Goal: Transaction & Acquisition: Purchase product/service

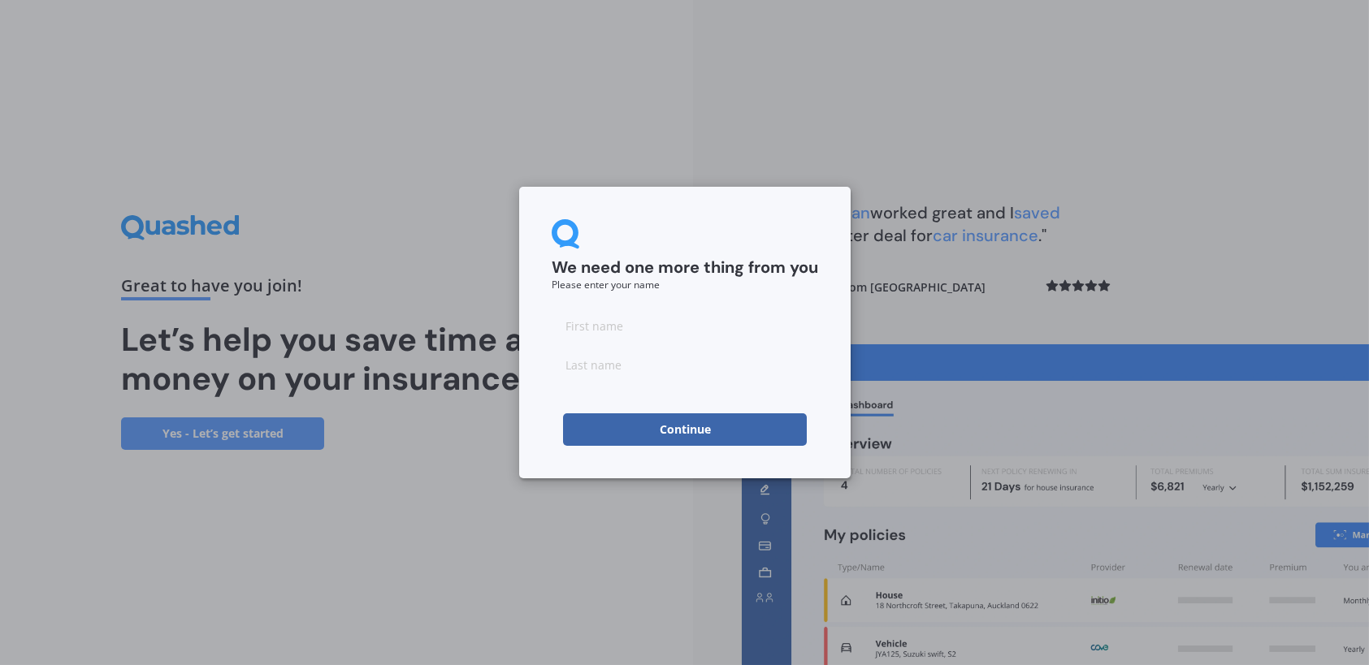
click at [635, 327] on input at bounding box center [684, 325] width 266 height 32
type input "Kelvin"
click at [621, 364] on input at bounding box center [684, 364] width 266 height 32
type input "Mitchell"
click at [701, 426] on button "Continue" at bounding box center [685, 429] width 244 height 32
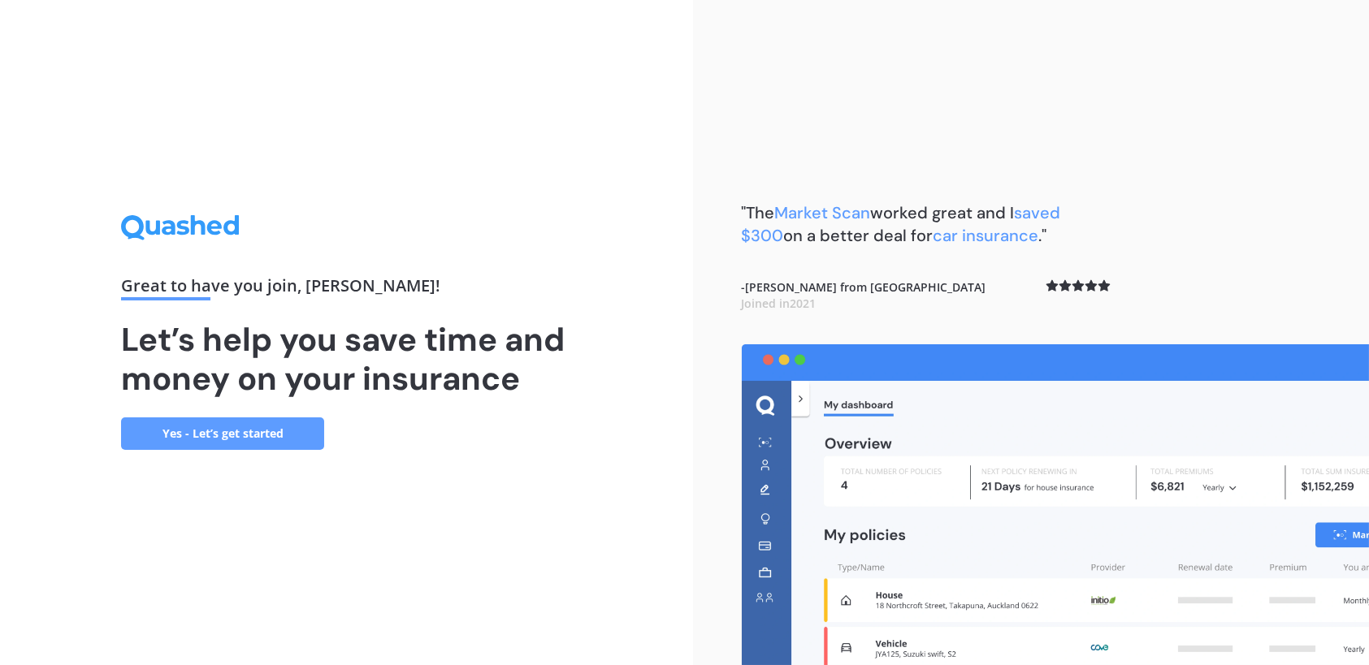
click at [204, 433] on link "Yes - Let’s get started" at bounding box center [222, 433] width 203 height 32
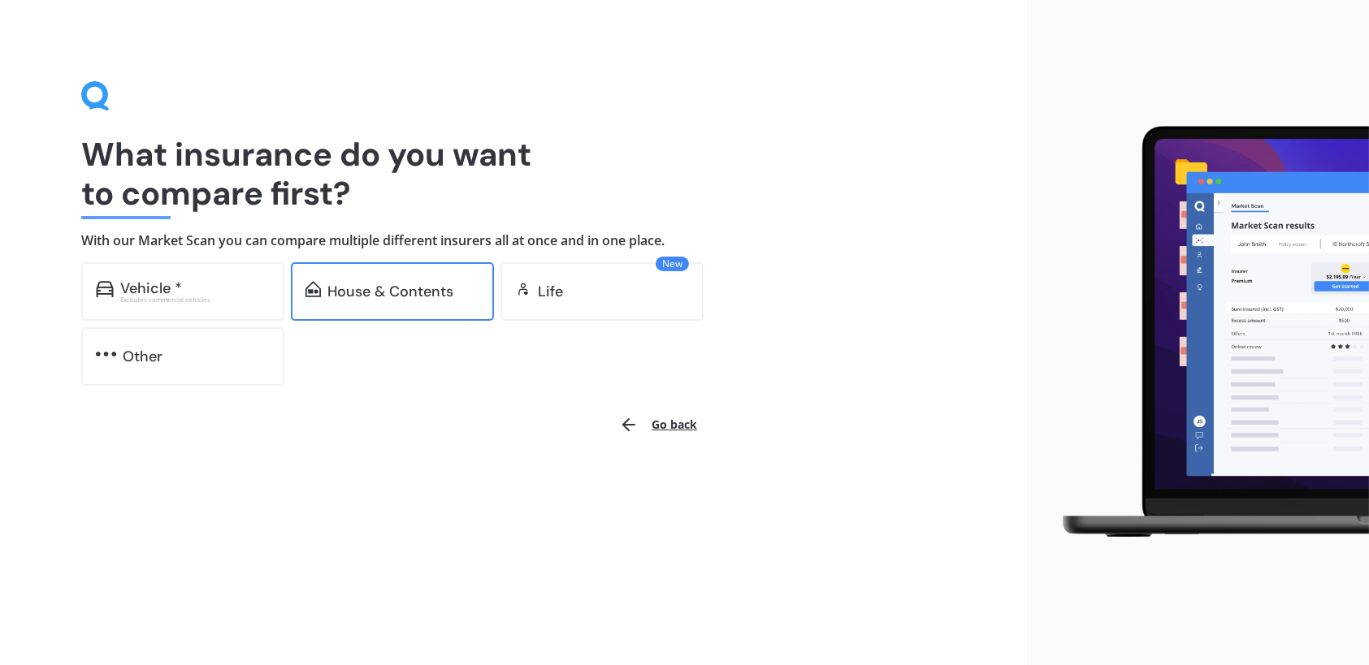
click at [359, 288] on div "House & Contents" at bounding box center [390, 291] width 126 height 16
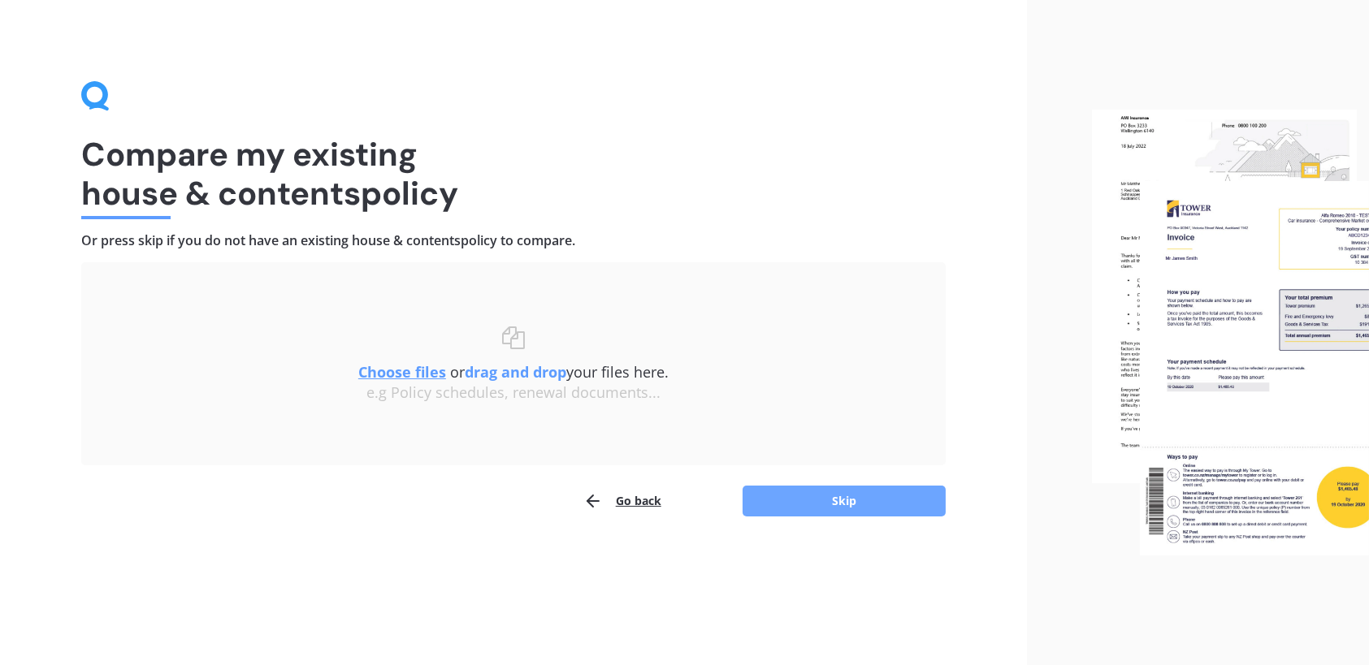
click at [873, 508] on button "Skip" at bounding box center [843, 501] width 203 height 31
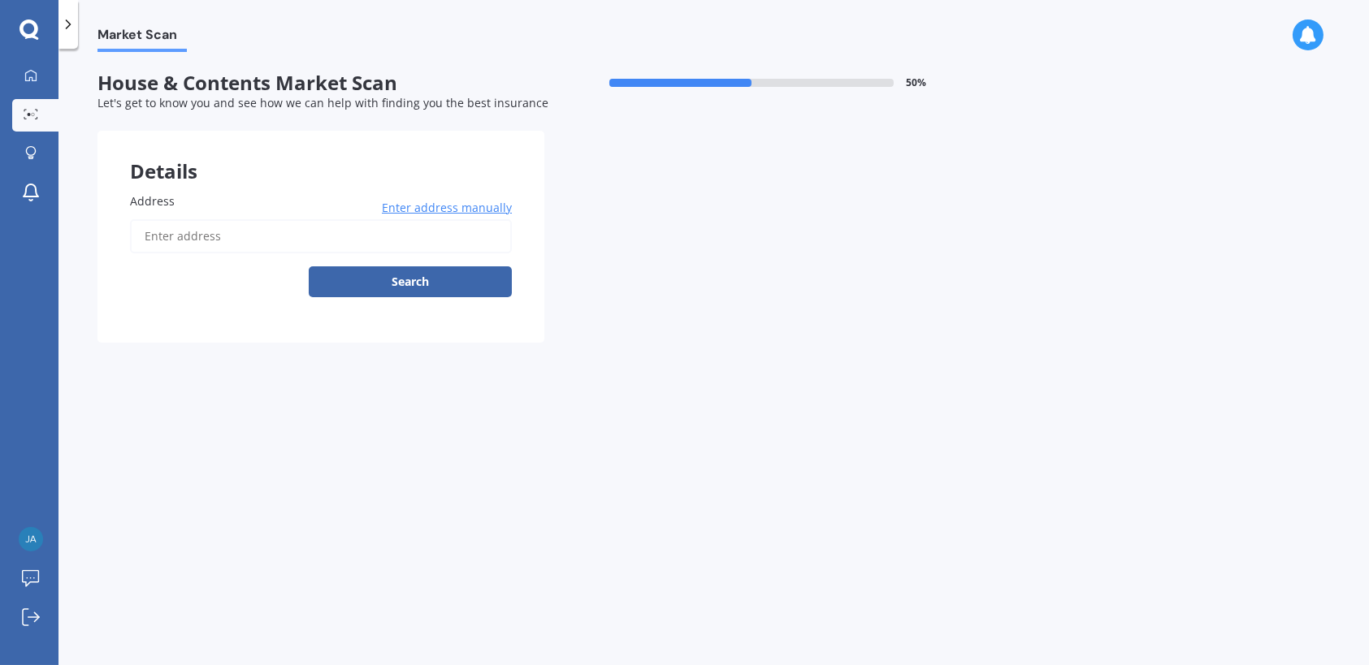
click at [423, 207] on span "Enter address manually" at bounding box center [447, 208] width 130 height 16
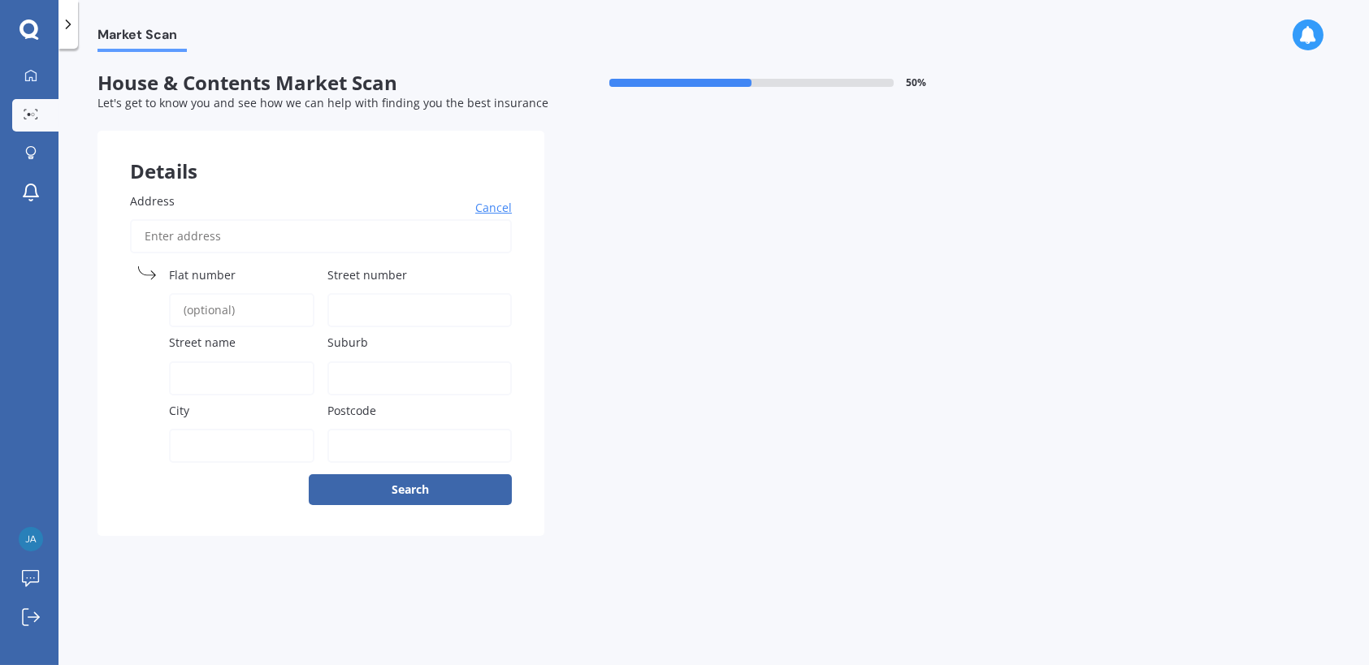
click at [449, 270] on label "Street number" at bounding box center [416, 274] width 178 height 17
click at [449, 293] on input "Street number" at bounding box center [419, 310] width 184 height 34
click at [423, 267] on label "Street number" at bounding box center [416, 274] width 178 height 17
click at [423, 293] on input "Street number" at bounding box center [419, 310] width 184 height 34
click at [267, 238] on input "Address" at bounding box center [321, 236] width 382 height 34
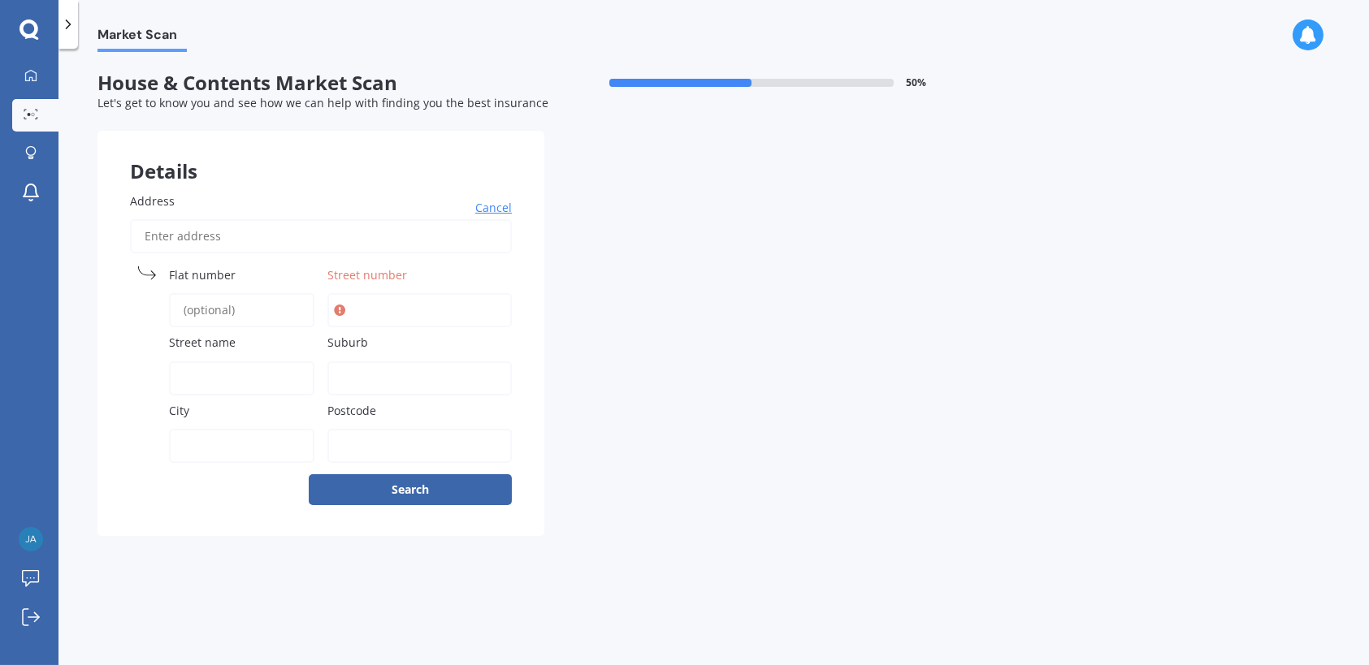
type input "1 Parfitt Place"
type input "1"
type input "Parfitt Place"
type input "Ngatea"
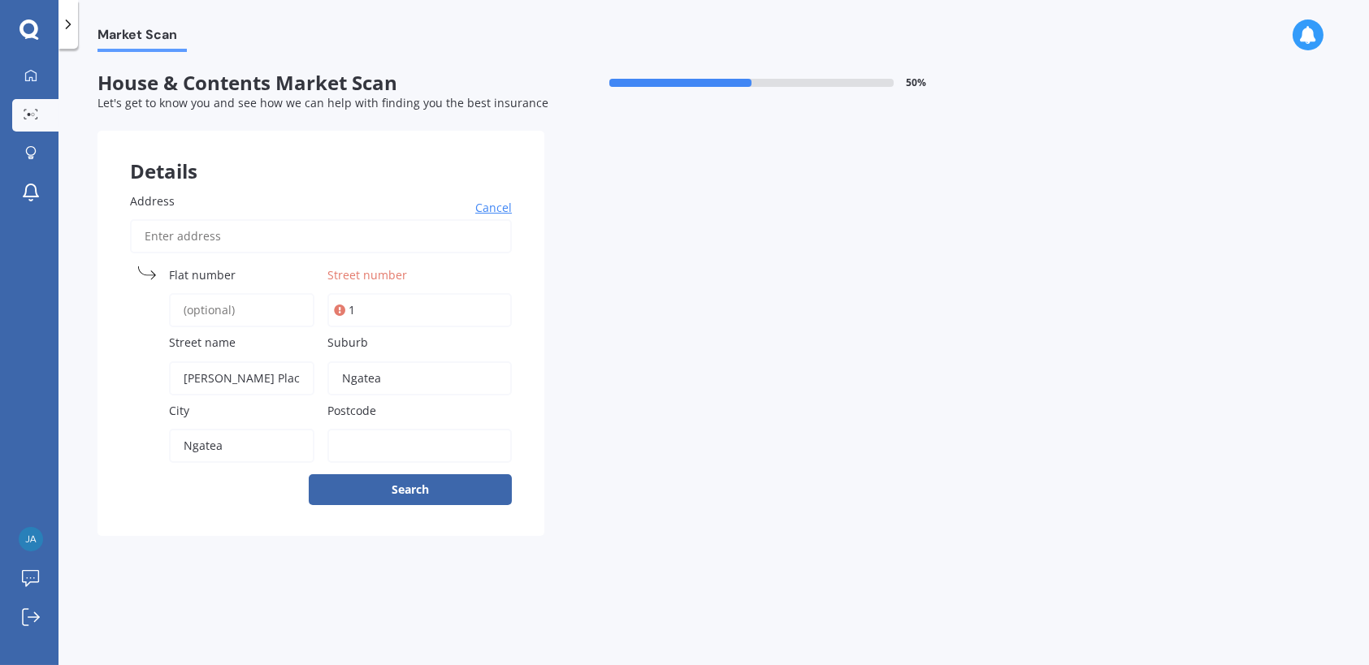
type input "3503"
click at [468, 492] on button "Search" at bounding box center [410, 489] width 203 height 31
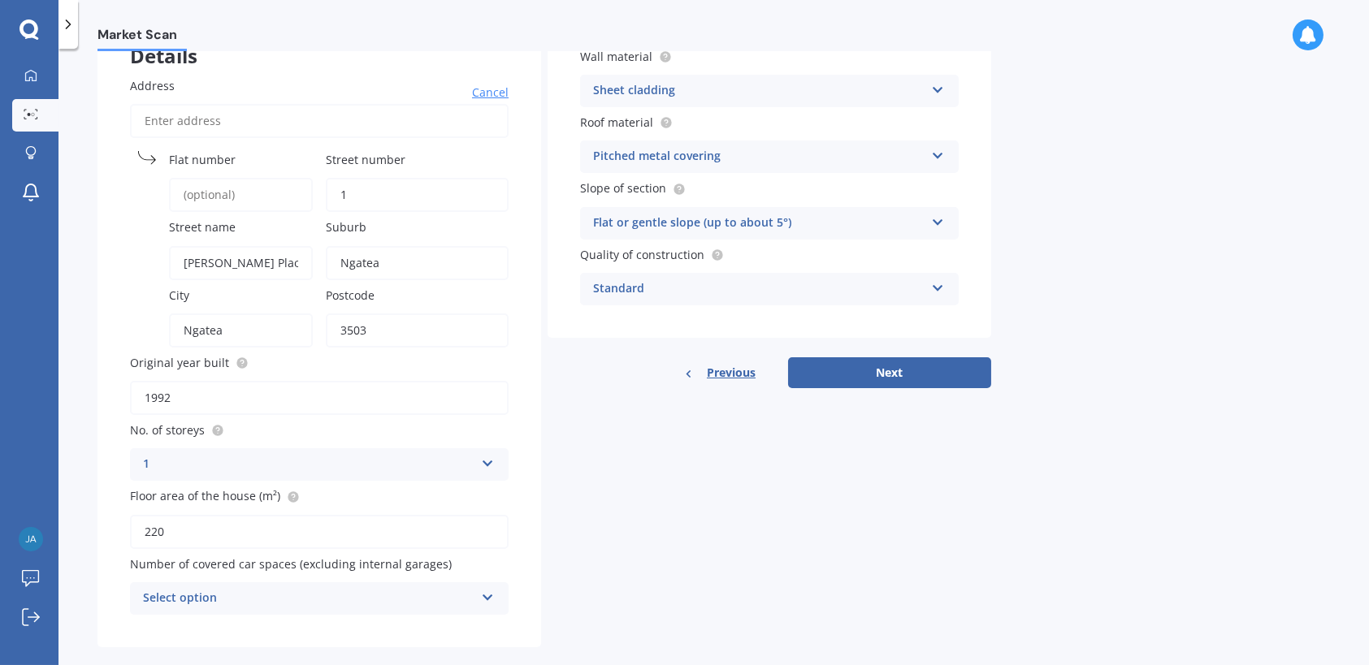
scroll to position [135, 0]
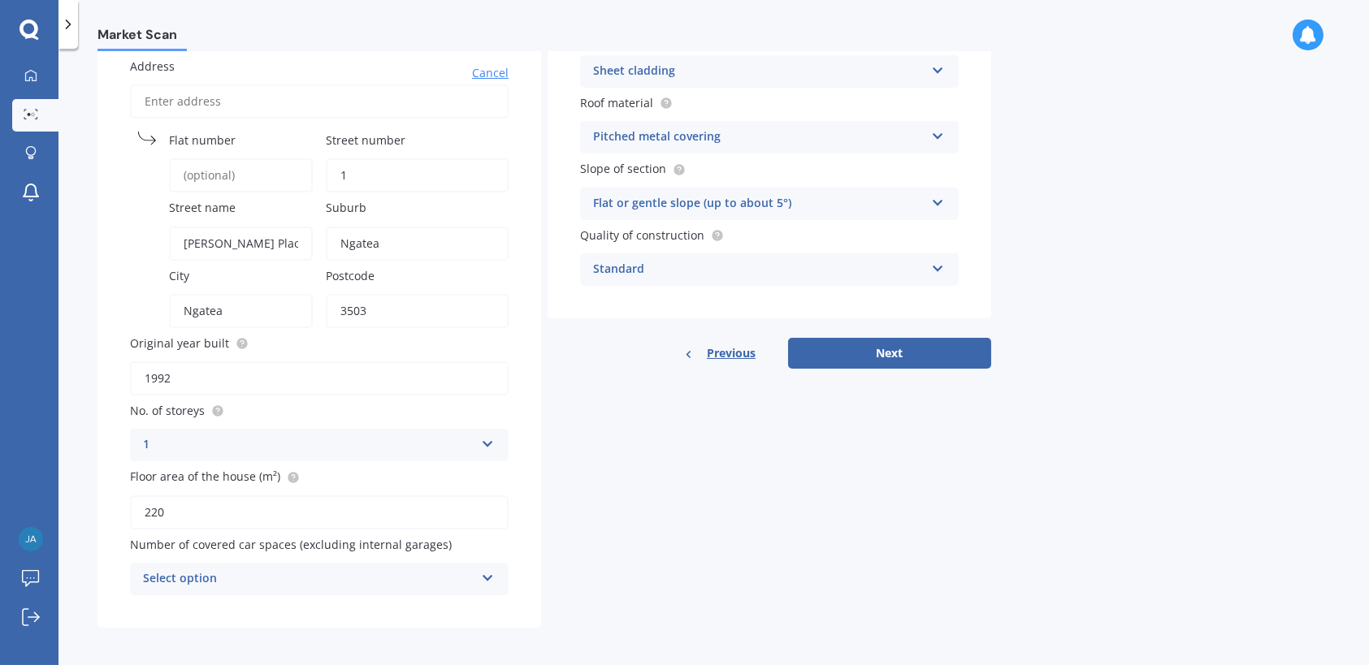
click at [491, 575] on icon at bounding box center [488, 574] width 14 height 11
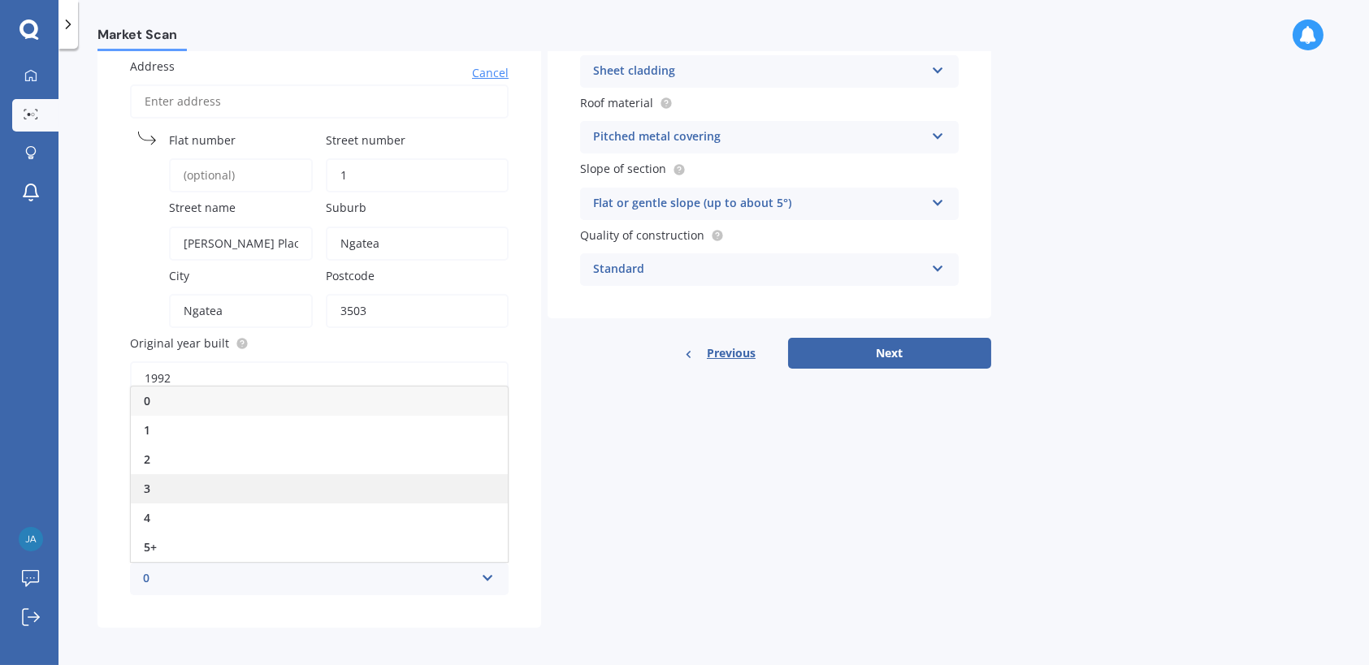
click at [185, 480] on div "3" at bounding box center [319, 488] width 377 height 29
click at [489, 576] on icon at bounding box center [488, 574] width 14 height 11
click at [247, 450] on div "2" at bounding box center [319, 459] width 377 height 29
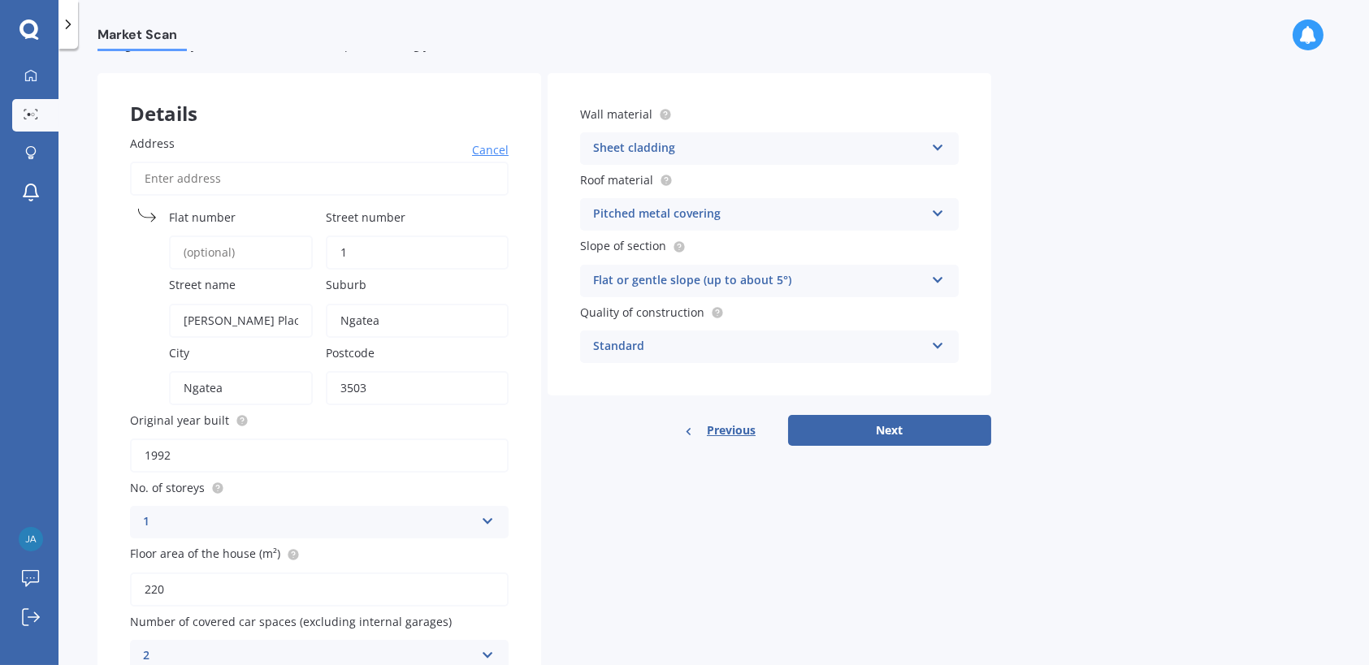
scroll to position [0, 0]
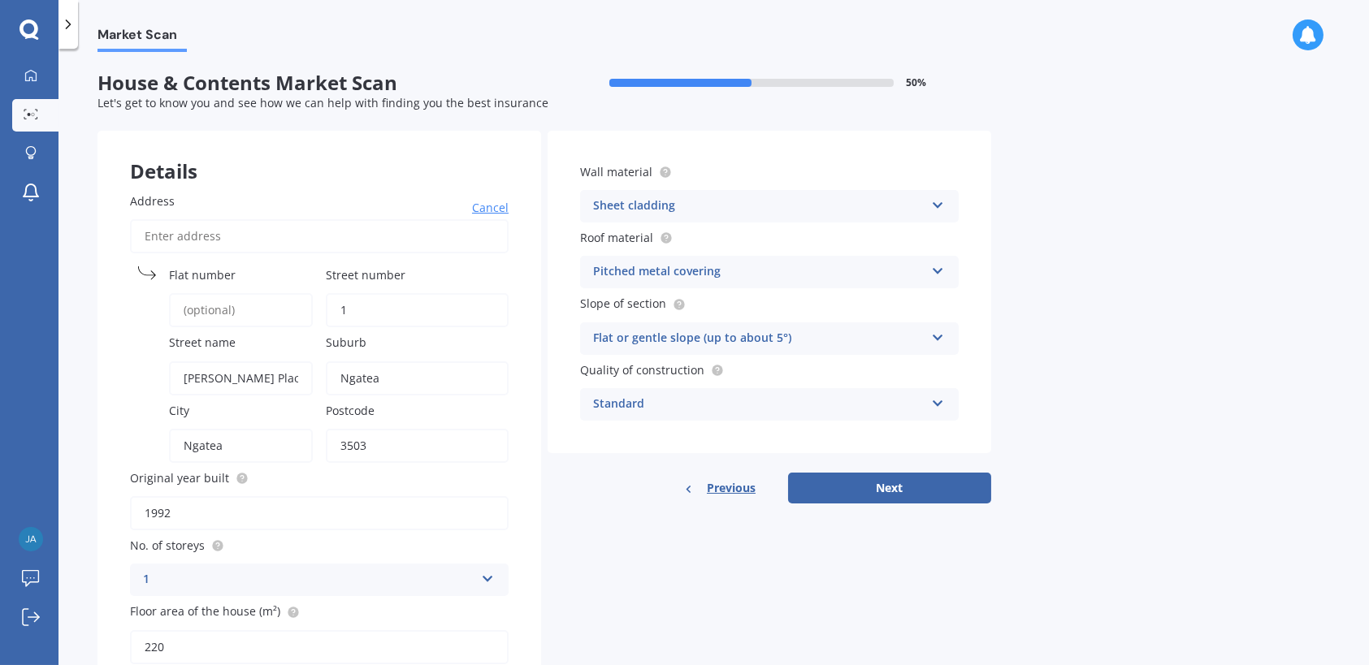
click at [936, 206] on icon at bounding box center [938, 202] width 14 height 11
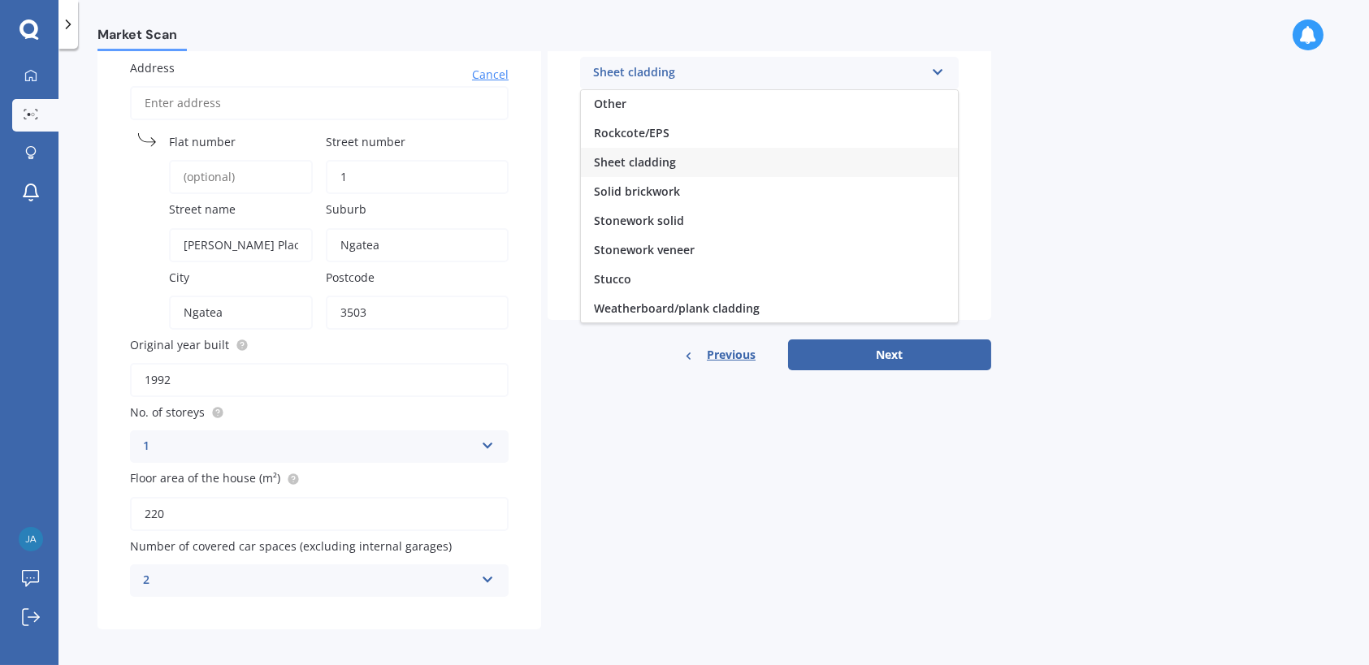
scroll to position [135, 0]
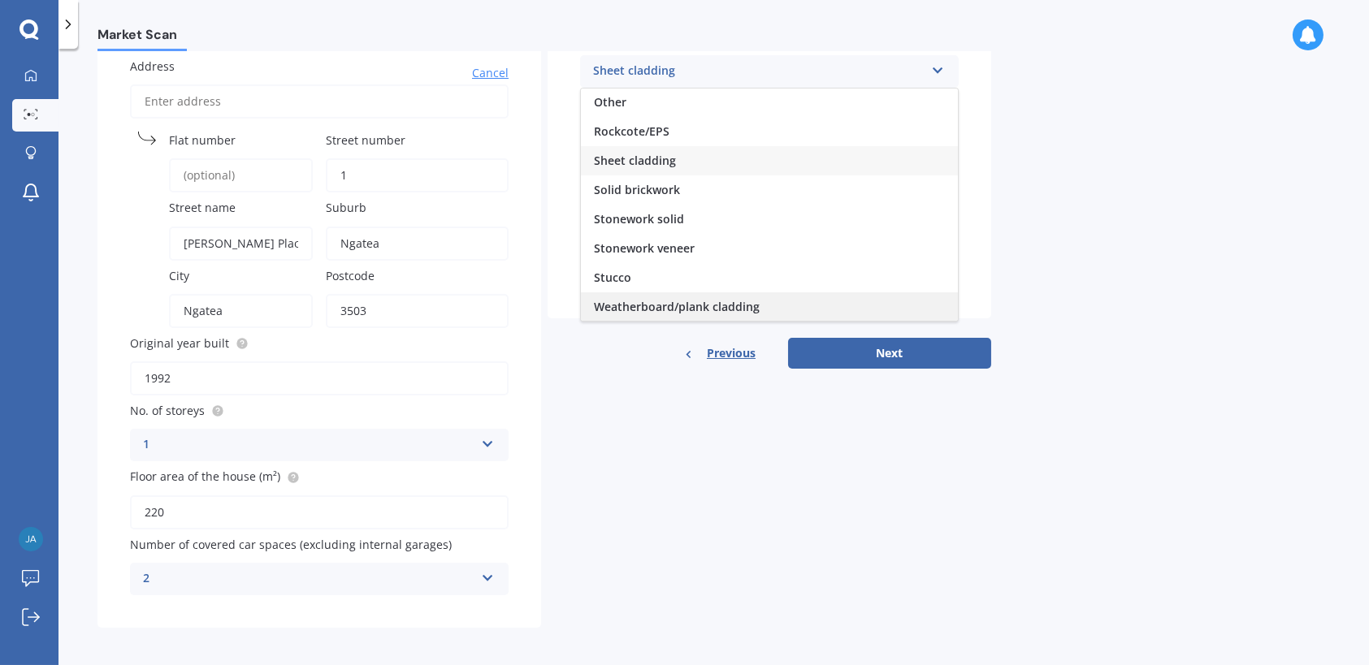
click at [765, 305] on div "Weatherboard/plank cladding" at bounding box center [769, 306] width 377 height 29
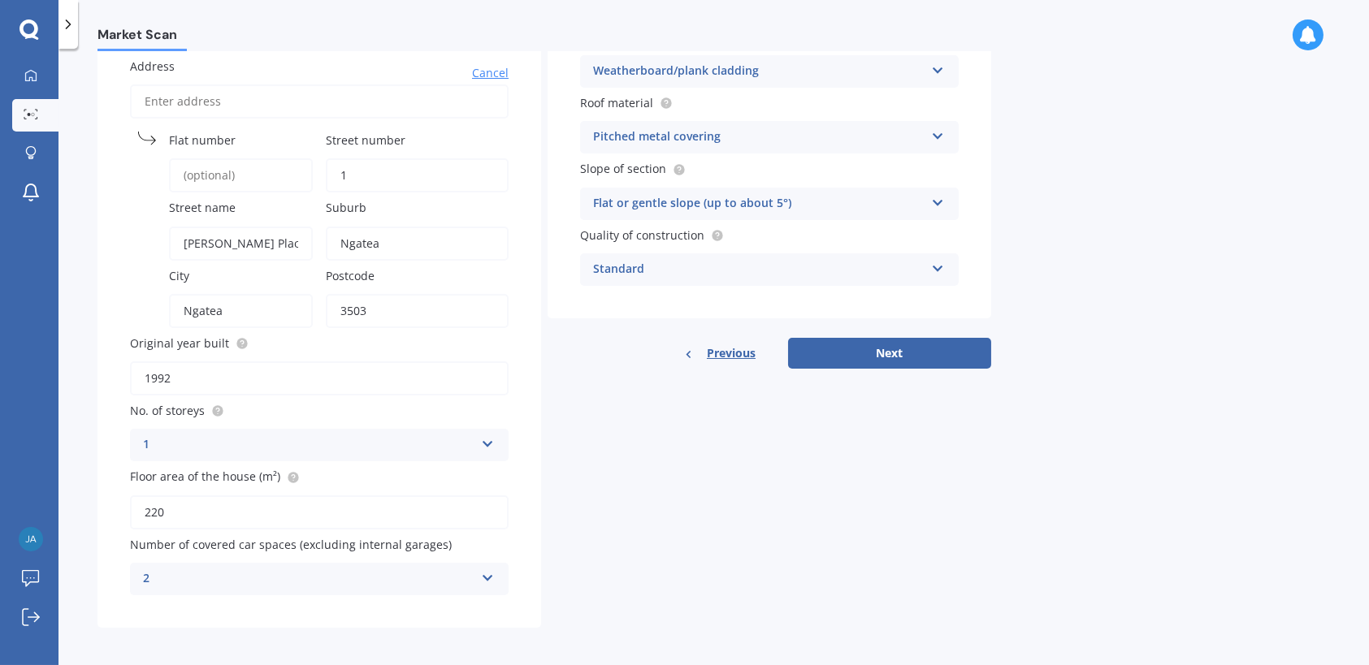
click at [940, 134] on icon at bounding box center [938, 133] width 14 height 11
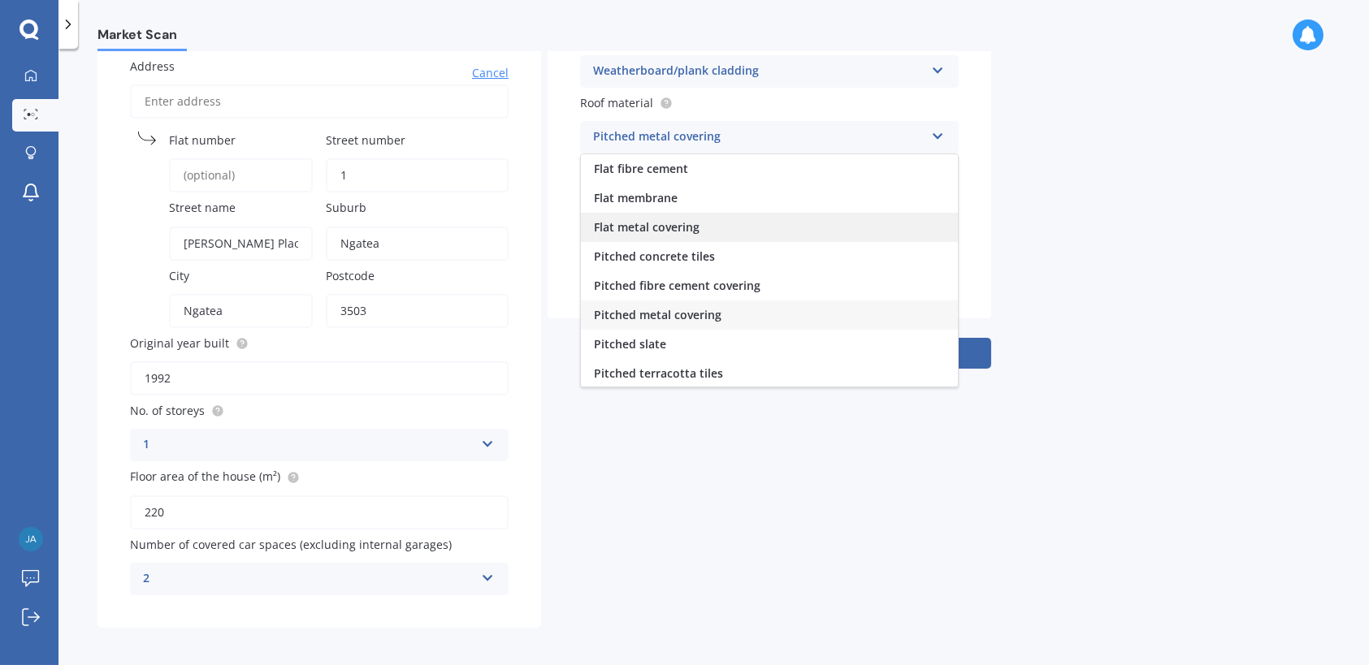
scroll to position [59, 0]
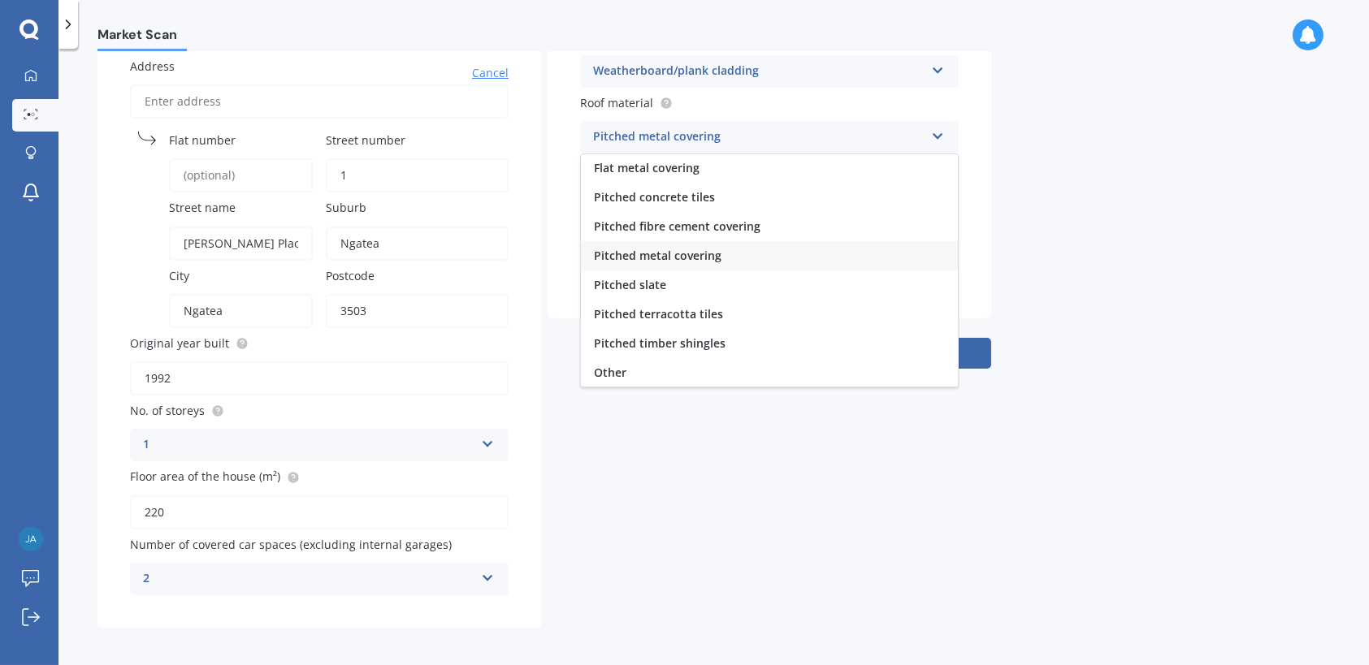
click at [1114, 295] on div "Market Scan House & Contents Market Scan 50 % Let's get to know you and see how…" at bounding box center [713, 360] width 1310 height 616
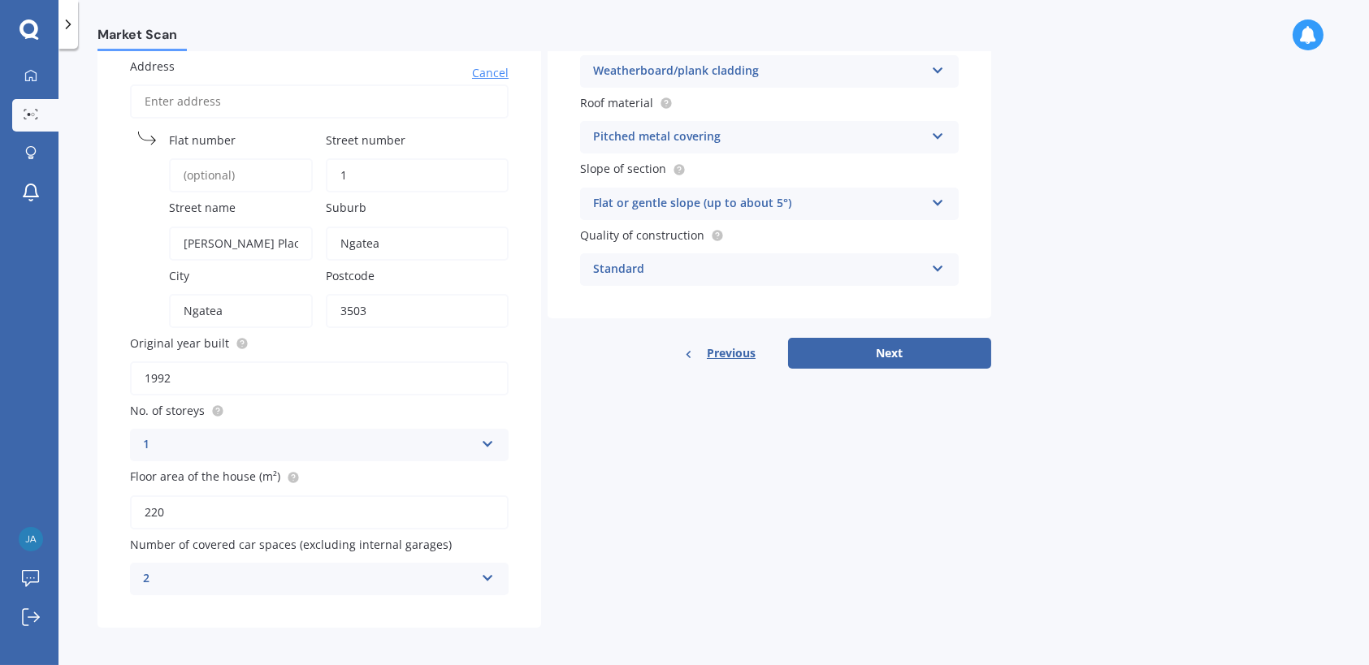
click at [941, 201] on icon at bounding box center [938, 199] width 14 height 11
click at [898, 239] on div "Flat or gentle slope (up to about 5°)" at bounding box center [769, 235] width 377 height 29
click at [942, 264] on icon at bounding box center [938, 265] width 14 height 11
click at [1049, 257] on div "Market Scan House & Contents Market Scan 50 % Let's get to know you and see how…" at bounding box center [713, 360] width 1310 height 616
click at [905, 357] on button "Next" at bounding box center [889, 353] width 203 height 31
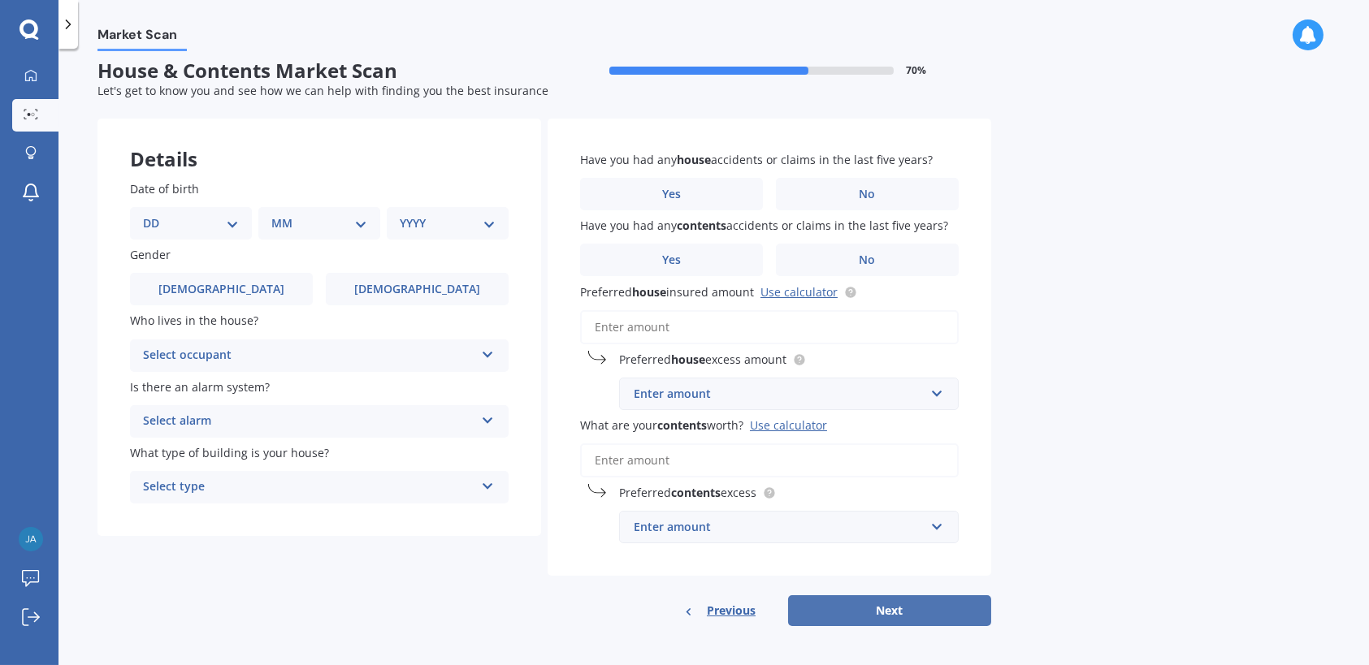
scroll to position [0, 0]
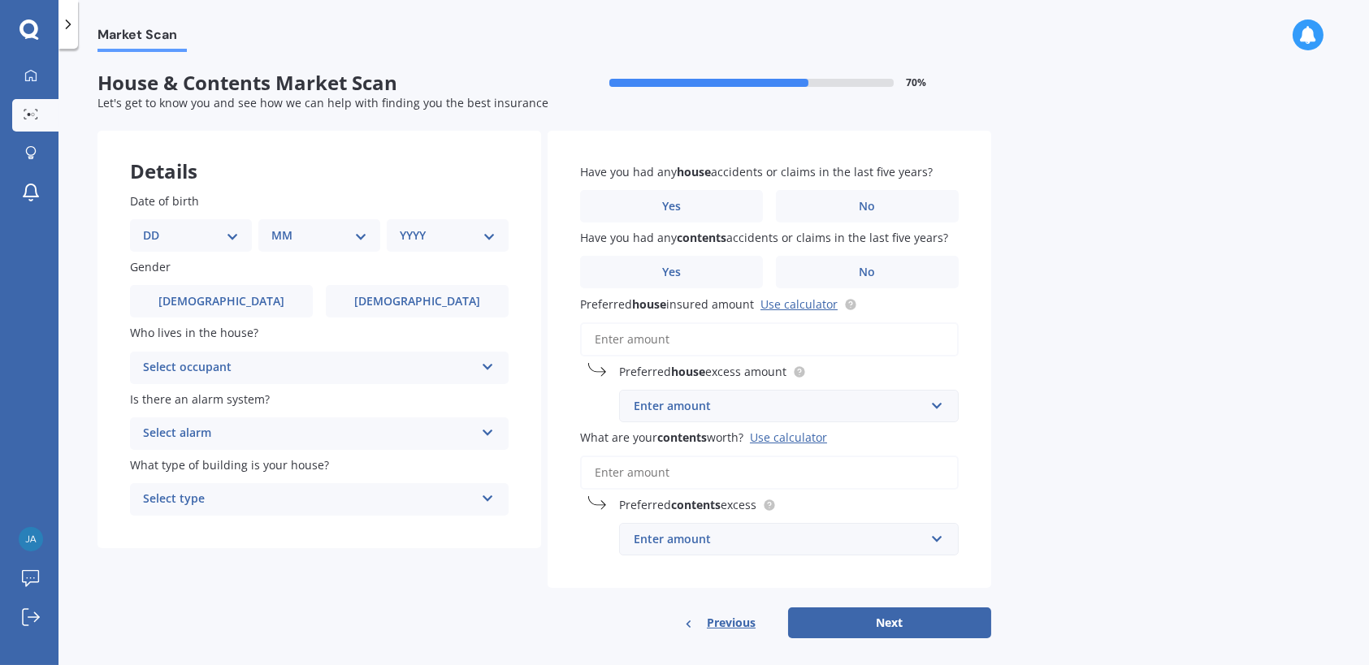
click at [236, 229] on select "DD 01 02 03 04 05 06 07 08 09 10 11 12 13 14 15 16 17 18 19 20 21 22 23 24 25 2…" at bounding box center [191, 236] width 96 height 18
select select "09"
click at [155, 227] on select "DD 01 02 03 04 05 06 07 08 09 10 11 12 13 14 15 16 17 18 19 20 21 22 23 24 25 2…" at bounding box center [191, 236] width 96 height 18
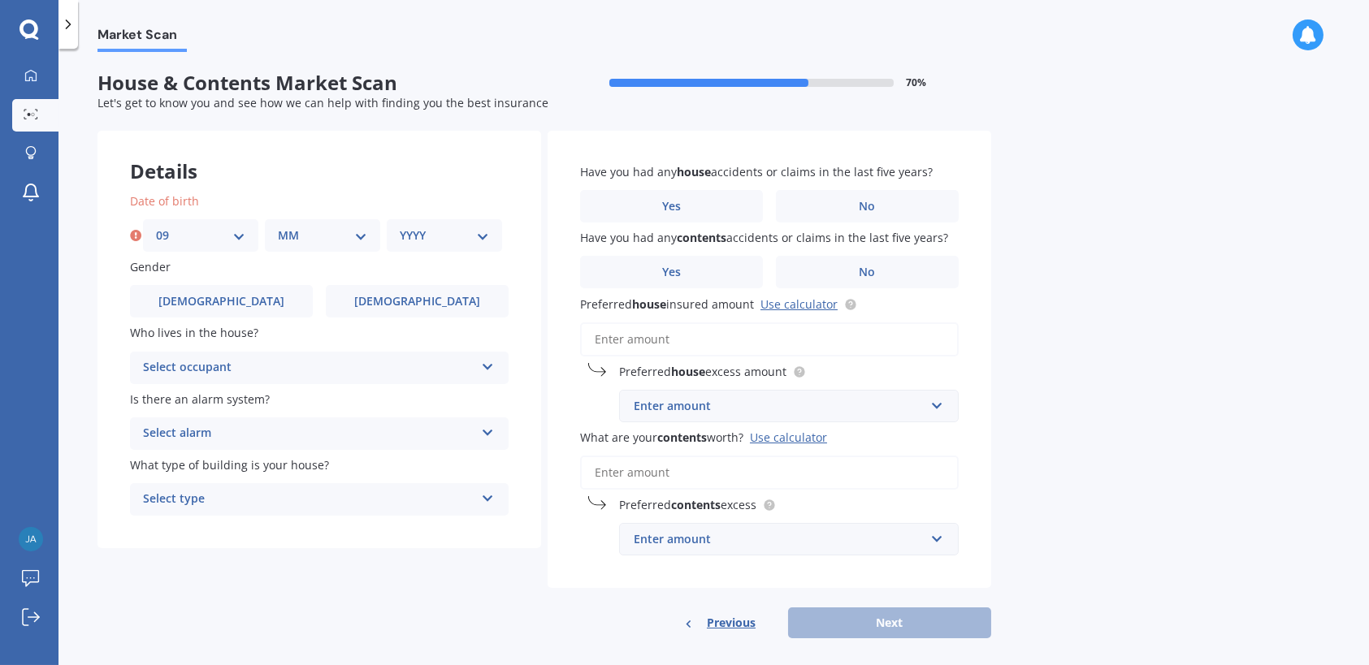
click at [365, 236] on select "MM 01 02 03 04 05 06 07 08 09 10 11 12" at bounding box center [322, 236] width 89 height 18
select select "01"
click at [278, 227] on select "MM 01 02 03 04 05 06 07 08 09 10 11 12" at bounding box center [322, 236] width 89 height 18
click at [478, 231] on select "YYYY 2009 2008 2007 2006 2005 2004 2003 2002 2001 2000 1999 1998 1997 1996 1995…" at bounding box center [444, 236] width 89 height 18
select select "1952"
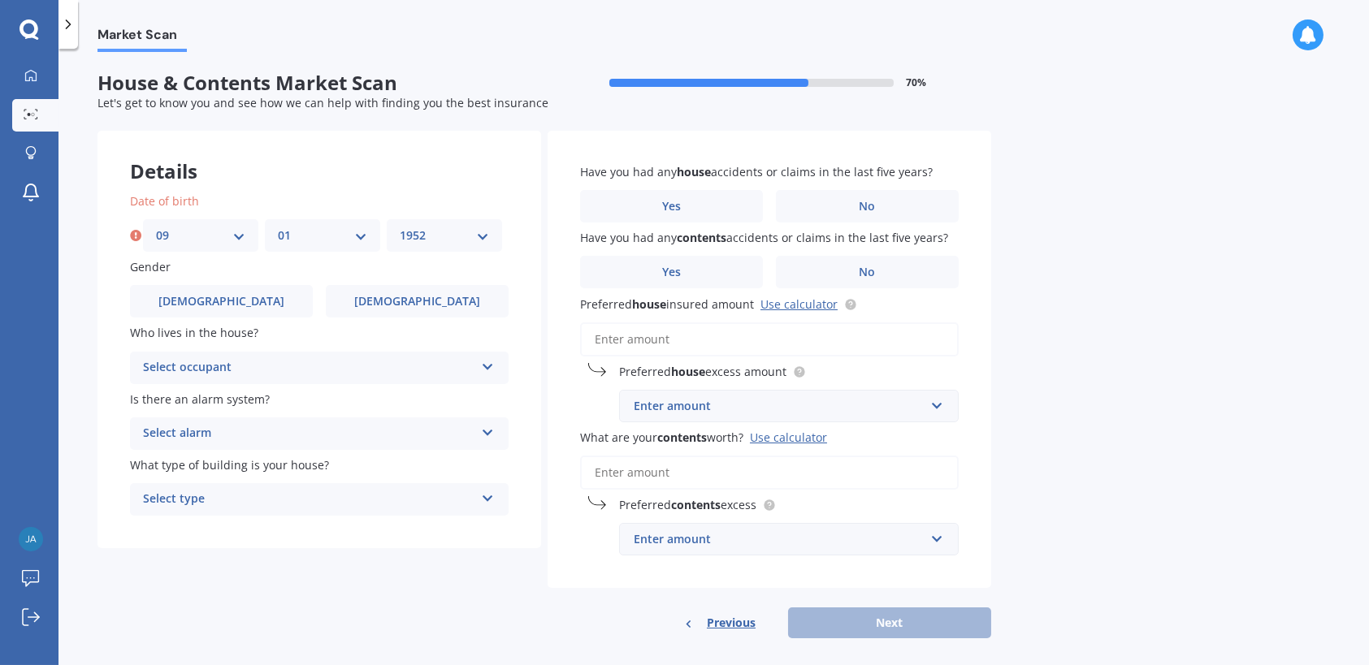
click at [400, 227] on select "YYYY 2009 2008 2007 2006 2005 2004 2003 2002 2001 2000 1999 1998 1997 1996 1995…" at bounding box center [444, 236] width 89 height 18
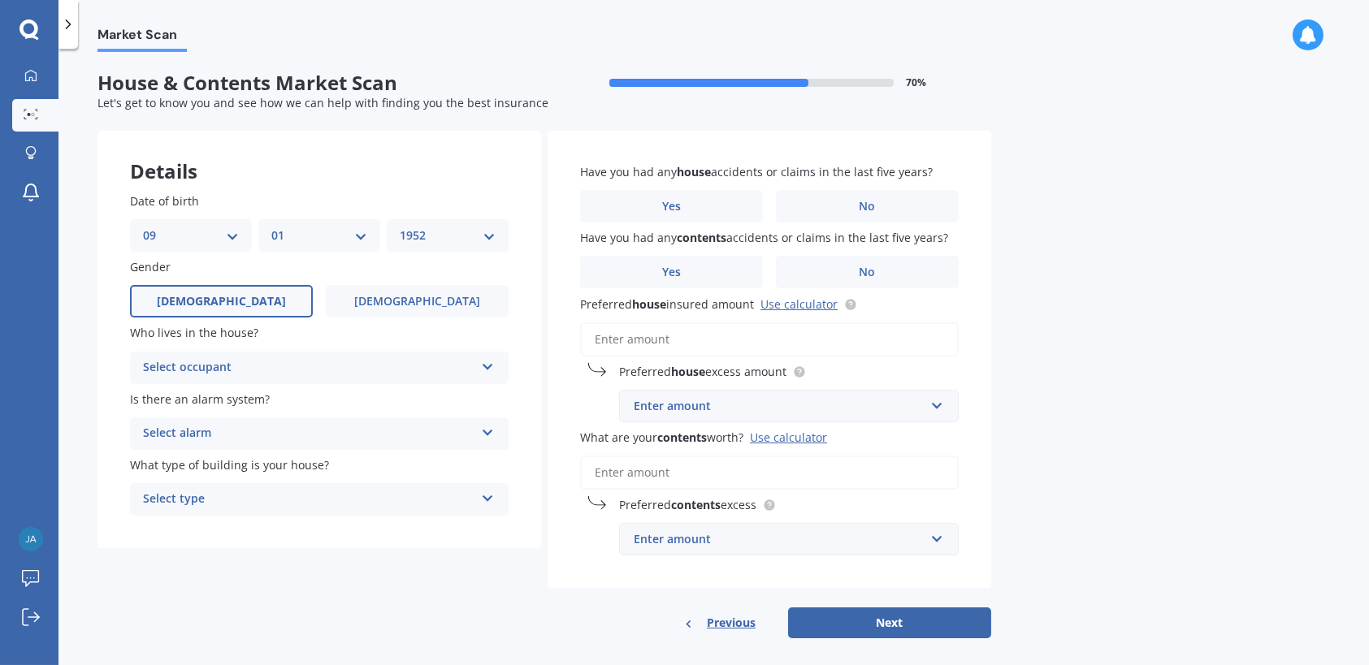
click at [271, 292] on label "Male" at bounding box center [221, 301] width 183 height 32
click at [0, 0] on input "Male" at bounding box center [0, 0] width 0 height 0
click at [487, 364] on icon at bounding box center [488, 363] width 14 height 11
click at [370, 395] on div "Owner" at bounding box center [319, 399] width 377 height 29
click at [487, 429] on icon at bounding box center [488, 429] width 14 height 11
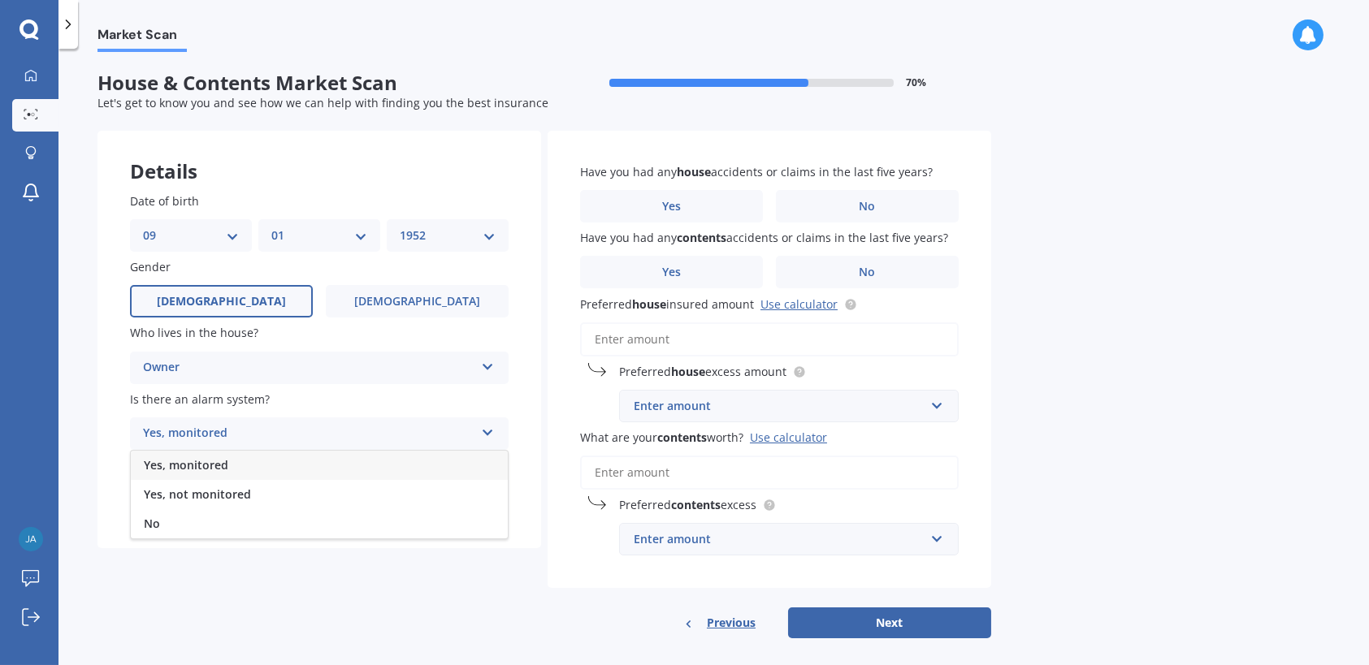
click at [440, 524] on div "No" at bounding box center [319, 523] width 377 height 29
click at [488, 498] on icon at bounding box center [488, 495] width 14 height 11
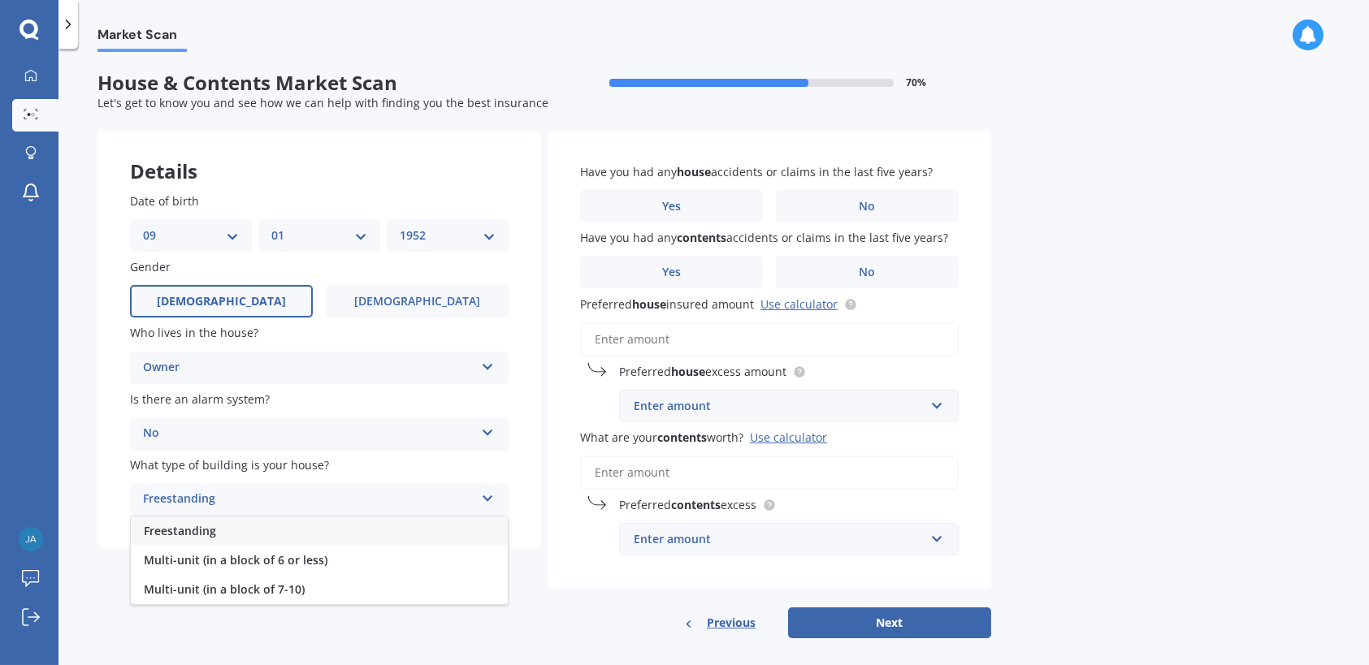
click at [320, 534] on div "Freestanding" at bounding box center [319, 531] width 377 height 29
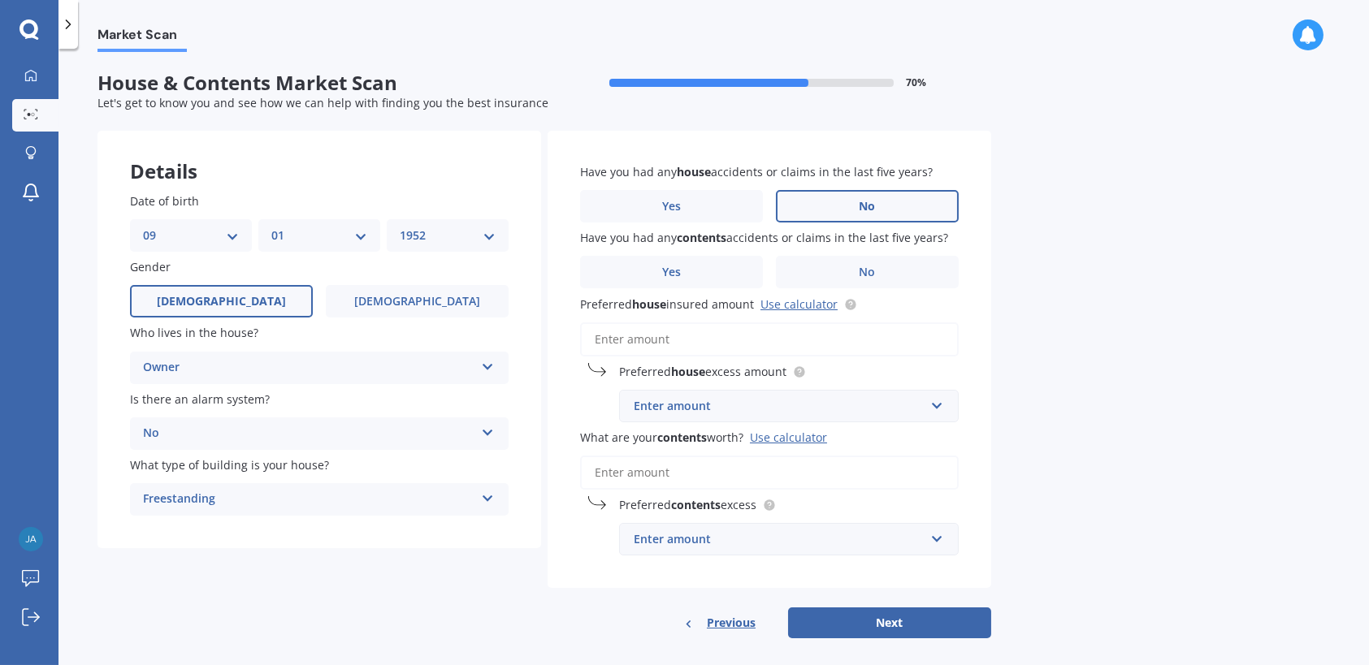
click at [878, 208] on label "No" at bounding box center [867, 206] width 183 height 32
click at [0, 0] on input "No" at bounding box center [0, 0] width 0 height 0
click at [873, 274] on span "No" at bounding box center [867, 273] width 16 height 14
click at [0, 0] on input "No" at bounding box center [0, 0] width 0 height 0
click at [696, 335] on input "Preferred house insured amount Use calculator" at bounding box center [769, 339] width 378 height 34
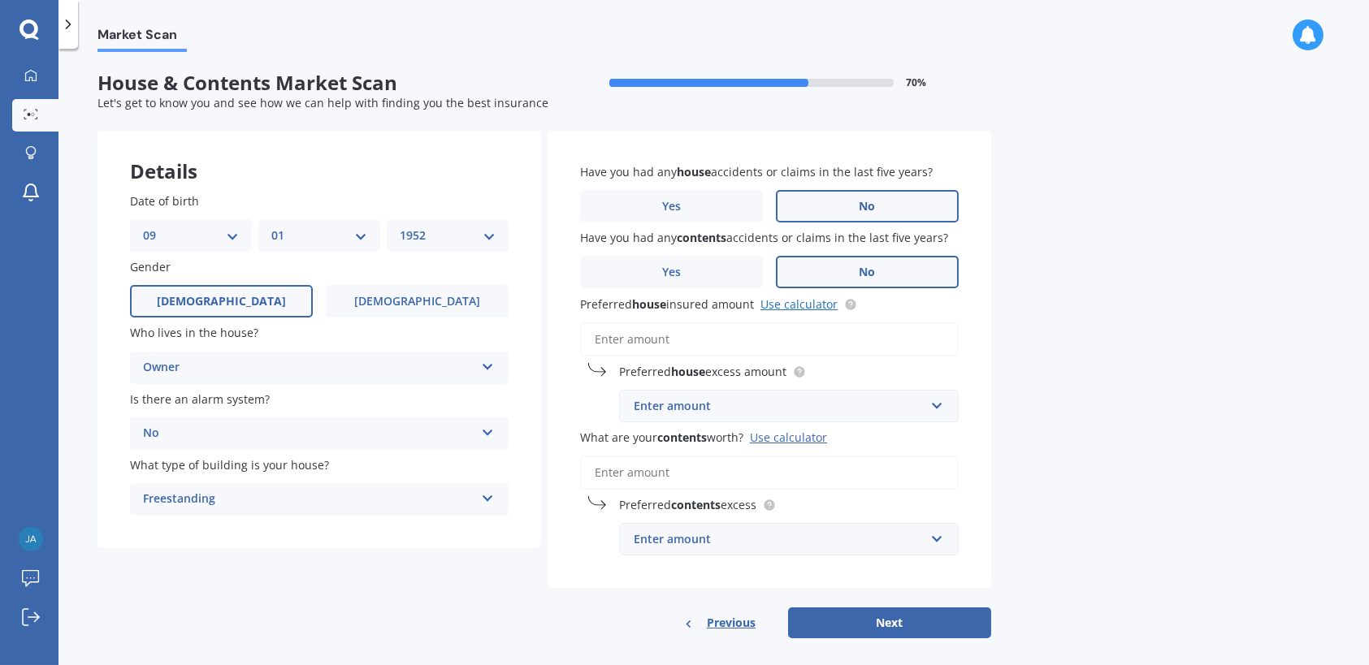
click at [795, 301] on link "Use calculator" at bounding box center [798, 303] width 77 height 15
